Goal: Information Seeking & Learning: Learn about a topic

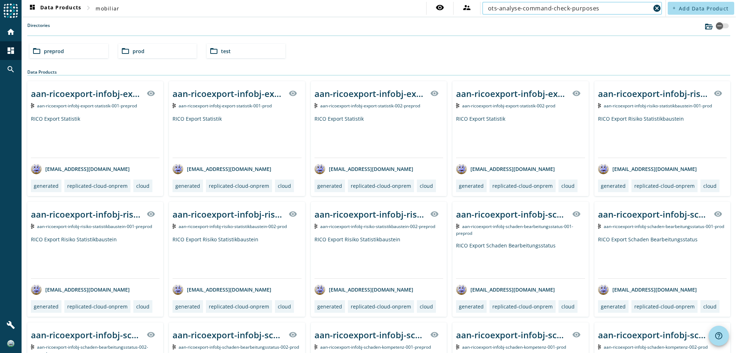
type input "ots-analyse-command-check-purposes"
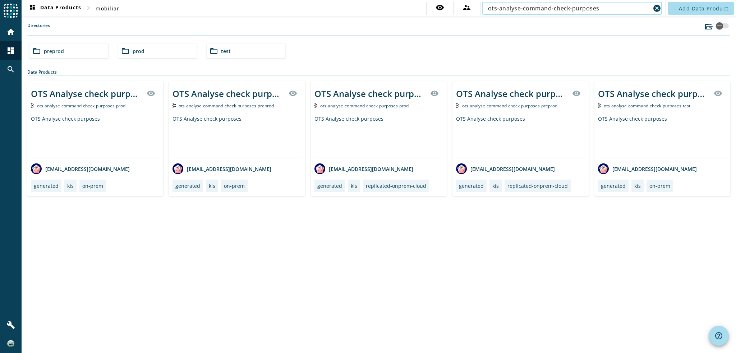
click at [241, 106] on span "ots-analyse-command-check-purposes-preprod" at bounding box center [226, 106] width 95 height 6
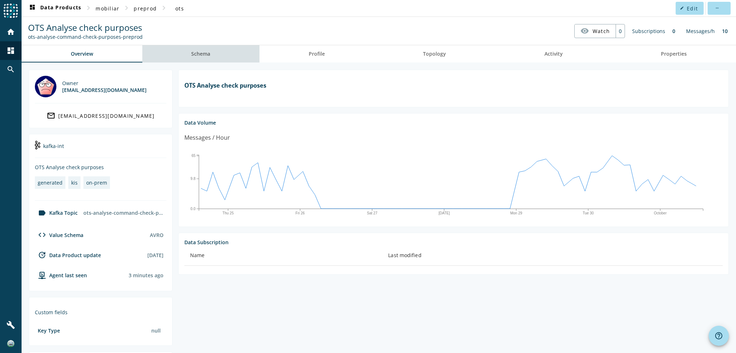
click at [211, 54] on link "Schema" at bounding box center [200, 53] width 117 height 17
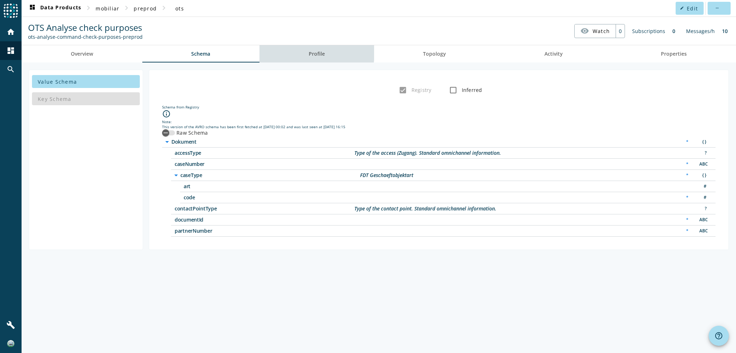
click at [313, 51] on span "Profile" at bounding box center [317, 53] width 16 height 5
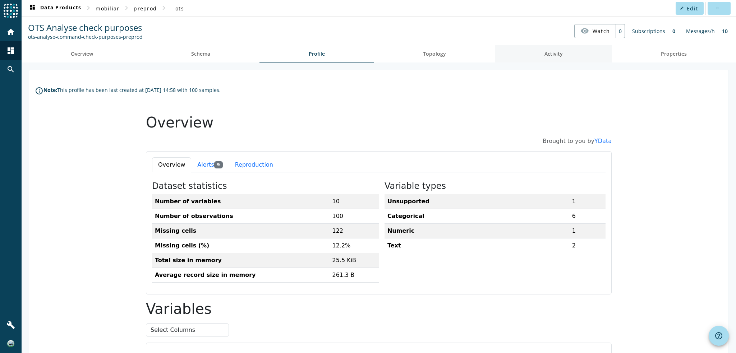
click at [576, 57] on link "Activity" at bounding box center [553, 53] width 117 height 17
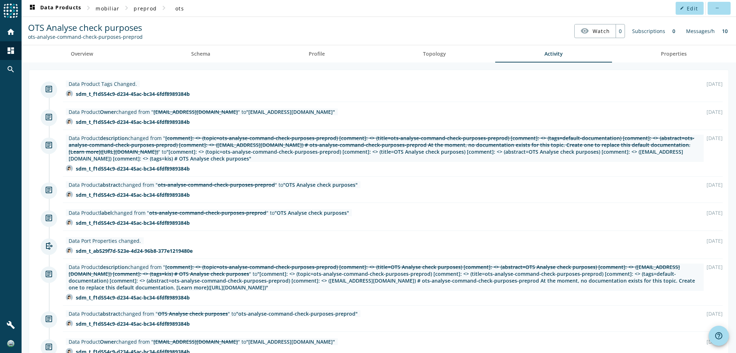
click at [69, 169] on img at bounding box center [69, 168] width 7 height 7
click at [87, 51] on span "Overview" at bounding box center [82, 53] width 22 height 5
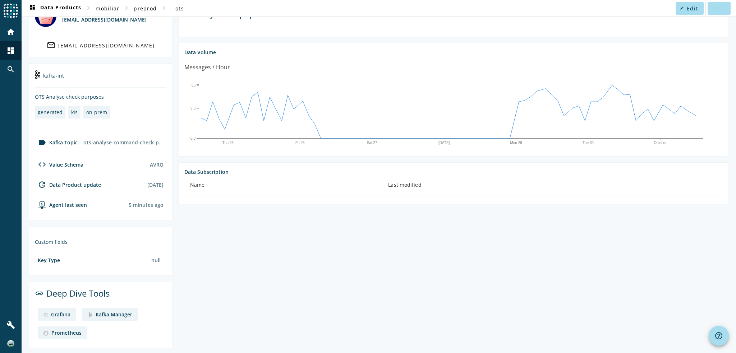
scroll to position [73, 0]
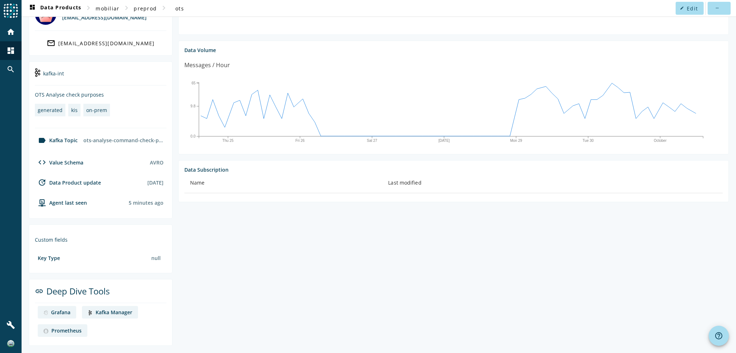
click at [103, 315] on div "Kafka Manager" at bounding box center [114, 312] width 37 height 7
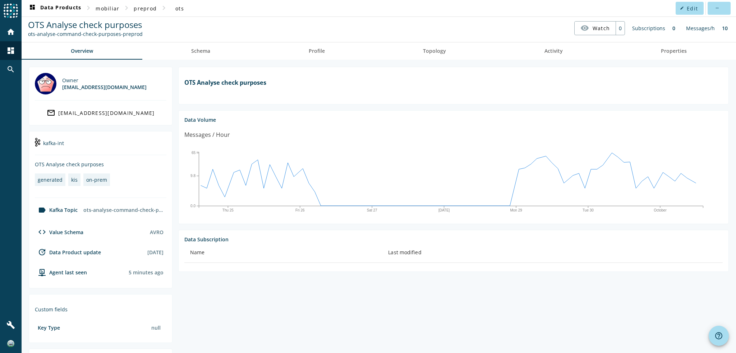
scroll to position [0, 0]
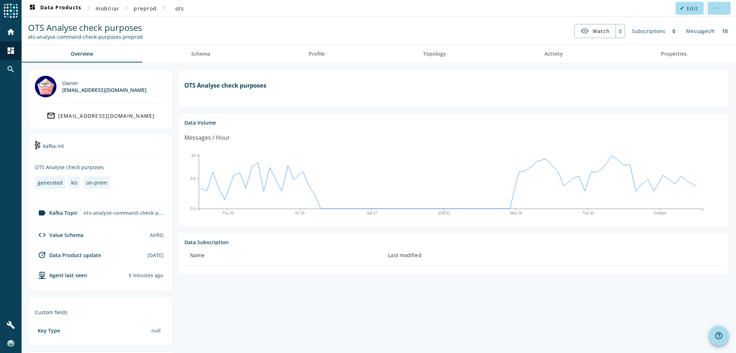
click at [521, 31] on nav "OTS Analyse check purposes ots-analyse-command-check-purposes-preprod visibilit…" at bounding box center [378, 31] width 708 height 22
